Goal: Task Accomplishment & Management: Use online tool/utility

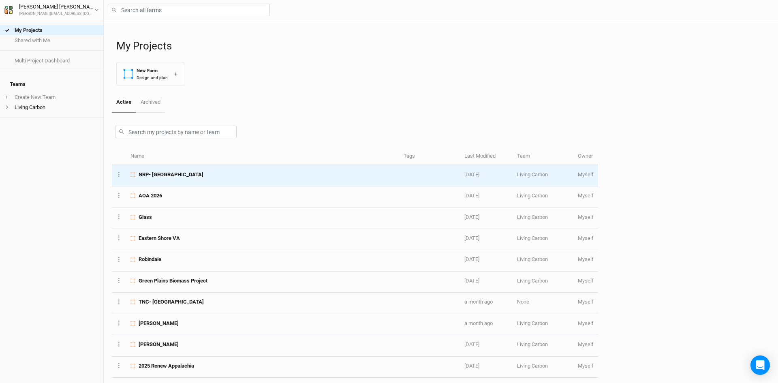
click at [206, 176] on div "NRP- [GEOGRAPHIC_DATA]" at bounding box center [263, 174] width 264 height 7
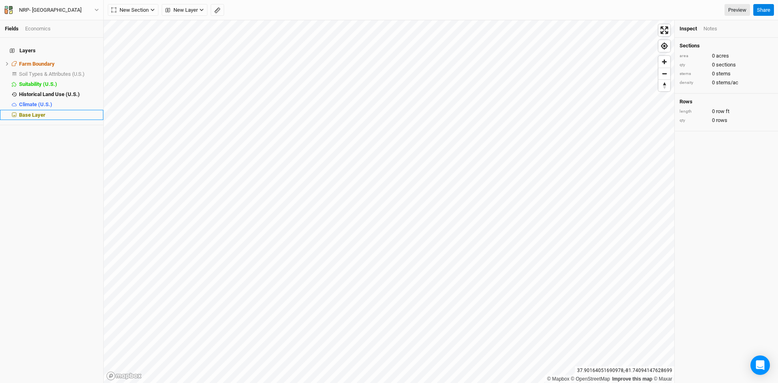
click at [25, 112] on span "Base Layer" at bounding box center [32, 115] width 26 height 6
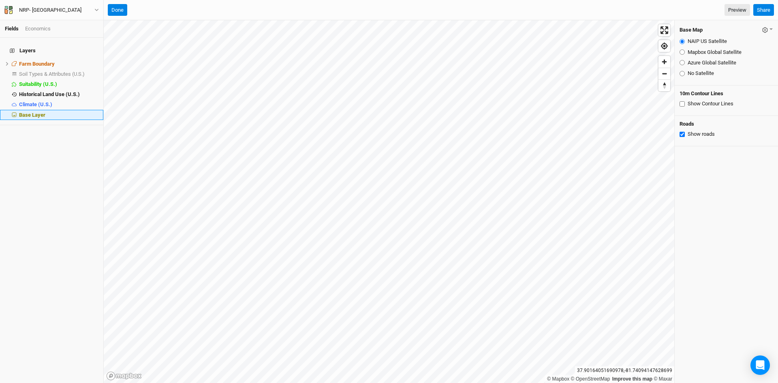
click at [44, 112] on span "Base Layer" at bounding box center [32, 115] width 26 height 6
click at [682, 64] on input "Azure Global Satellite" at bounding box center [682, 62] width 5 height 5
radio input "true"
click at [45, 61] on span "Farm Boundary" at bounding box center [37, 64] width 36 height 6
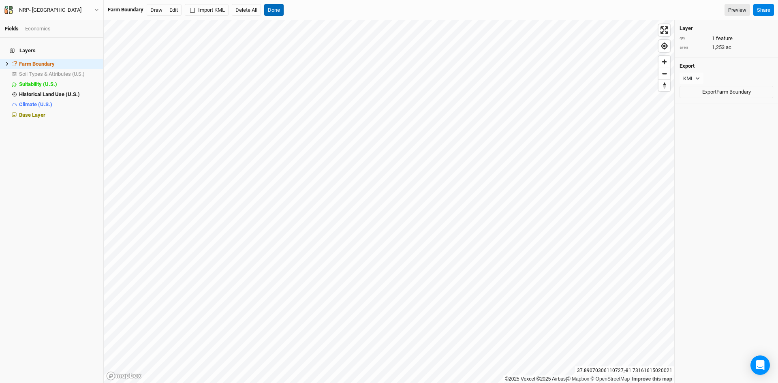
click at [274, 6] on button "Done" at bounding box center [273, 10] width 19 height 12
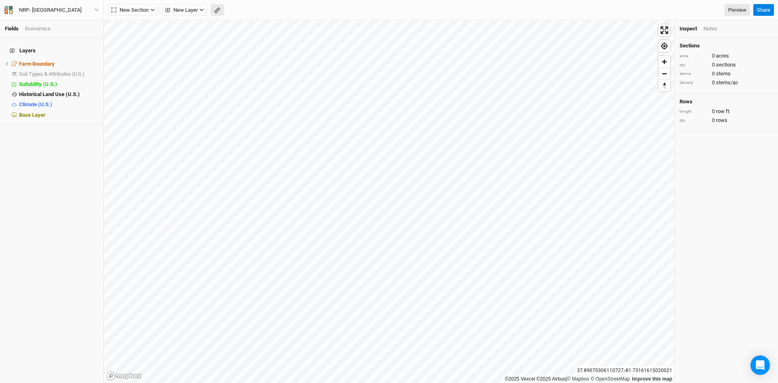
click at [216, 10] on icon "button" at bounding box center [217, 10] width 6 height 6
click at [125, 10] on icon "button" at bounding box center [125, 10] width 5 height 5
